Goal: Information Seeking & Learning: Check status

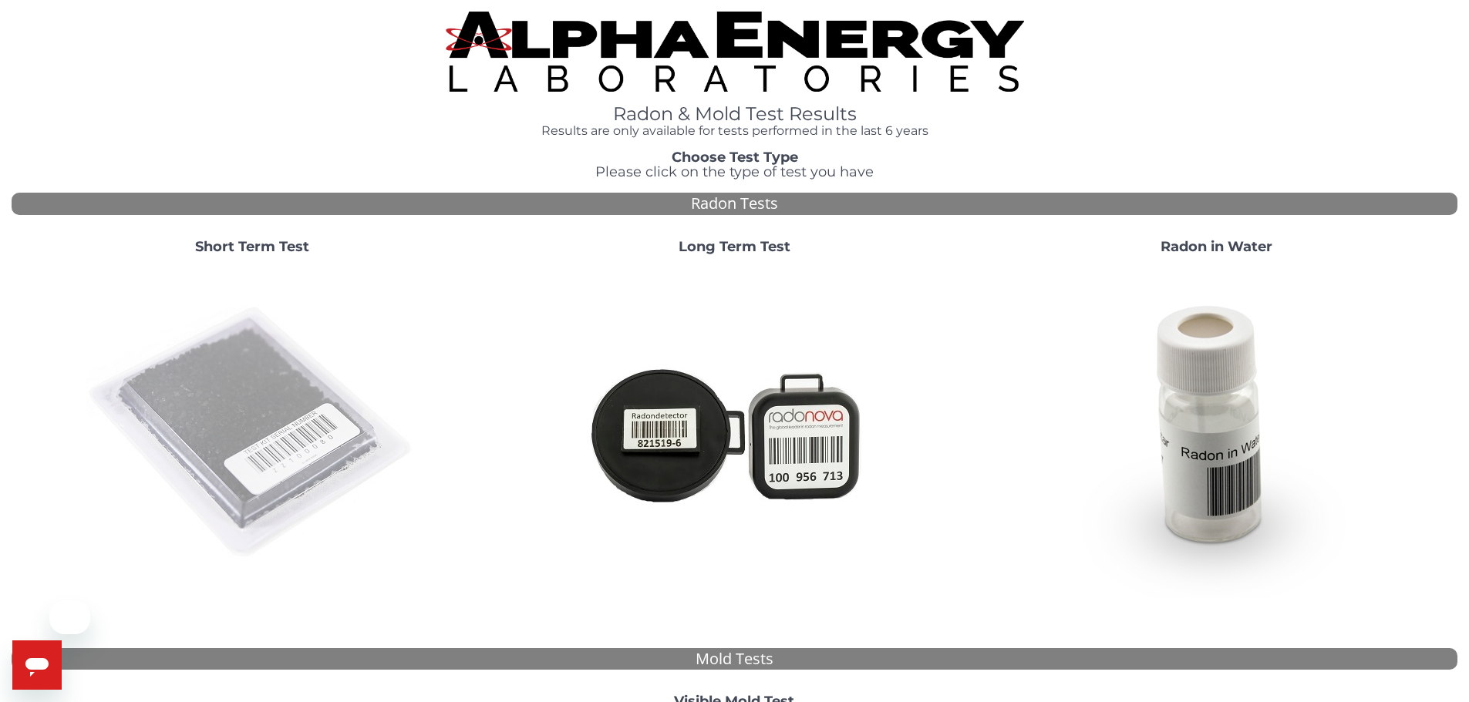
click at [218, 399] on img at bounding box center [252, 434] width 332 height 332
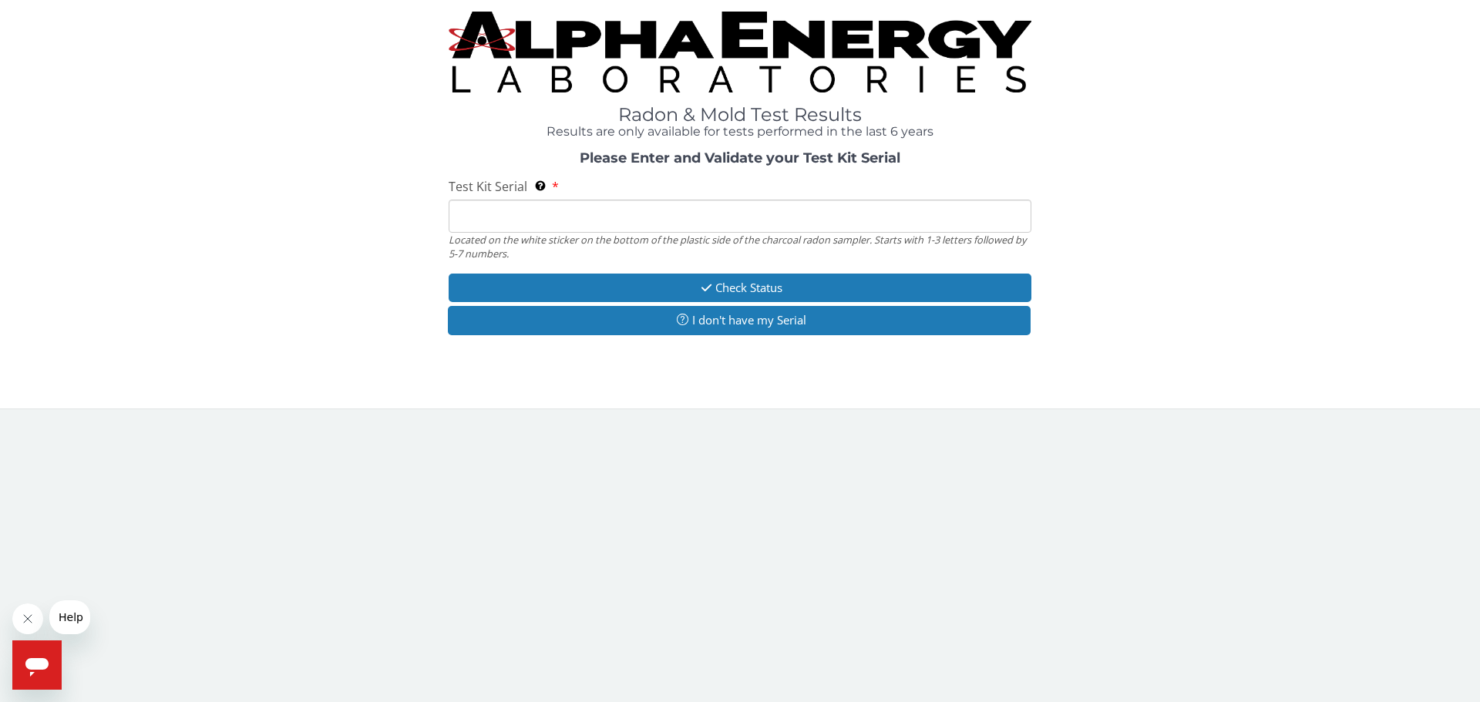
click at [459, 217] on input "Test Kit Serial Located on the white sticker on the bottom of the plastic side …" at bounding box center [740, 216] width 583 height 33
paste input "rk159110"
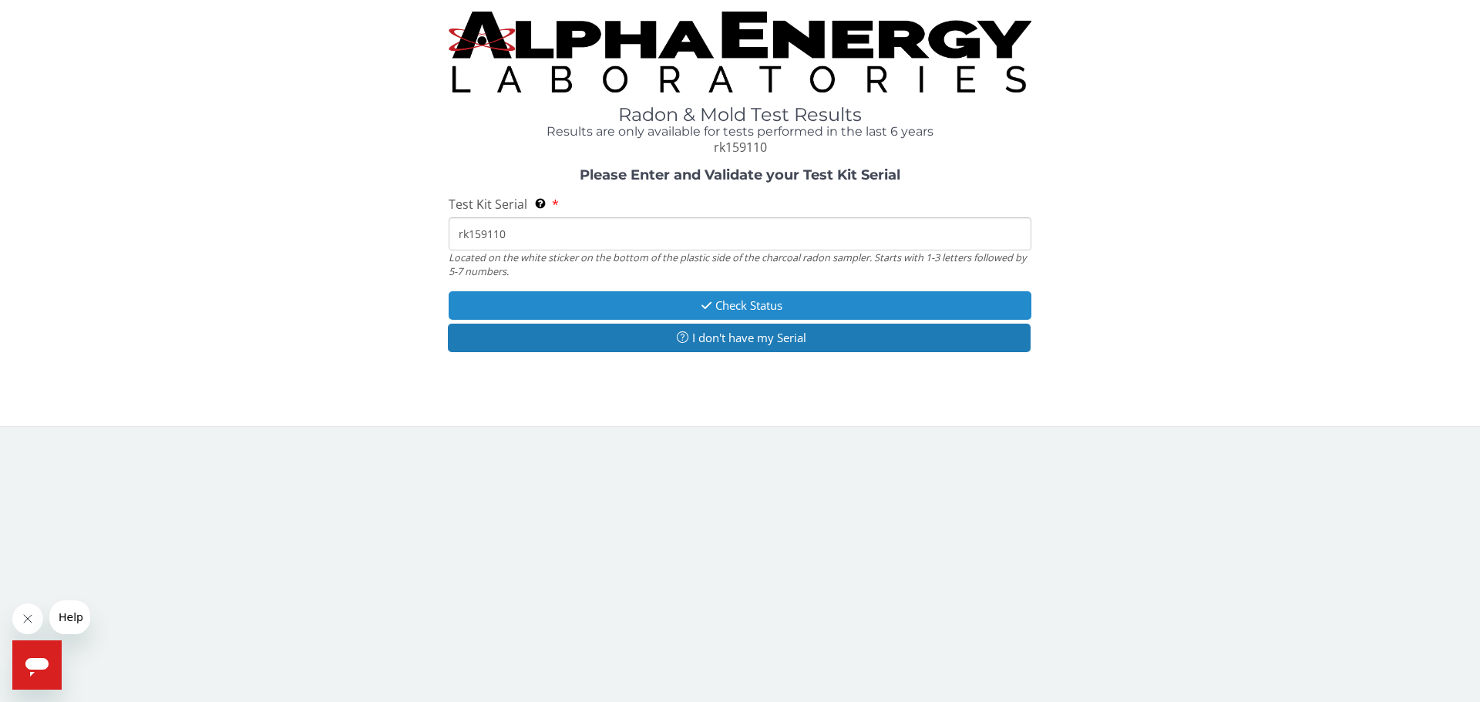
type input "rk159110"
click at [746, 301] on button "Check Status" at bounding box center [740, 305] width 583 height 29
